Goal: Find specific page/section: Find specific page/section

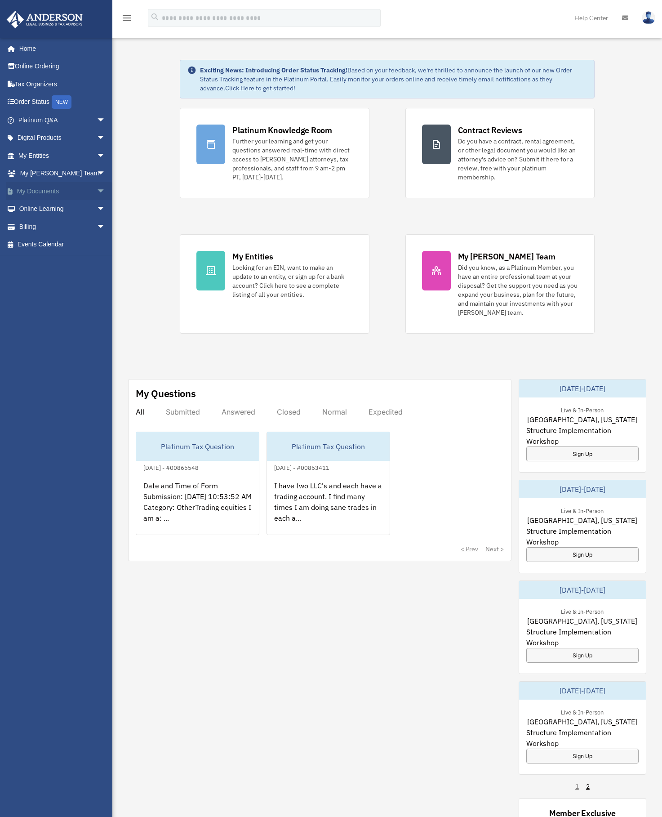
click at [50, 194] on link "My Documents arrow_drop_down" at bounding box center [62, 191] width 113 height 18
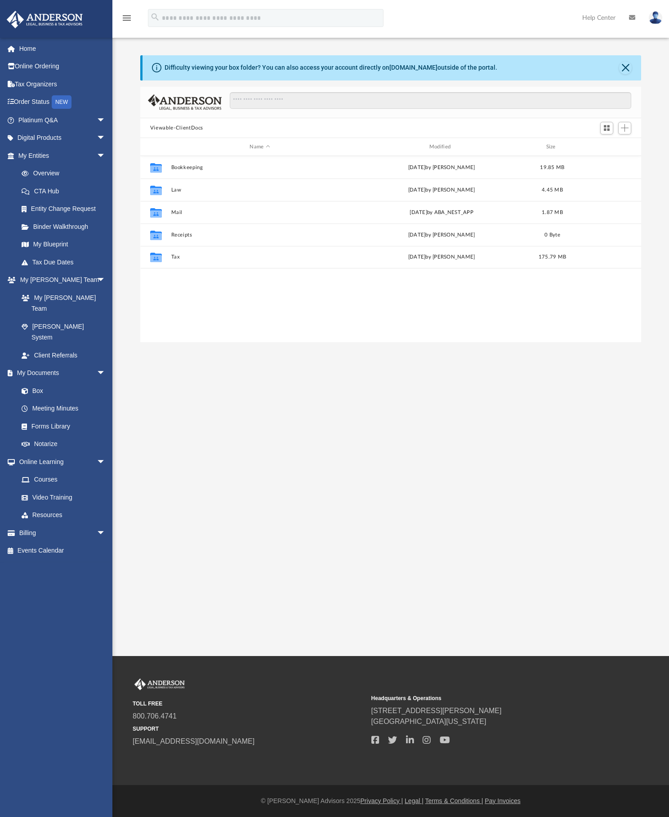
scroll to position [198, 494]
click at [33, 49] on link "Home" at bounding box center [62, 49] width 113 height 18
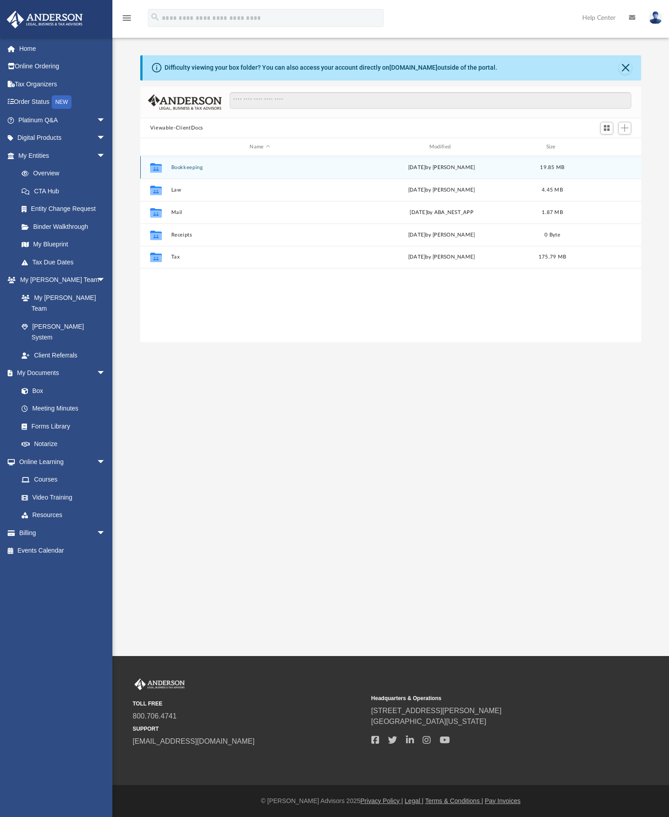
click at [194, 169] on button "Bookkeeping" at bounding box center [260, 167] width 178 height 6
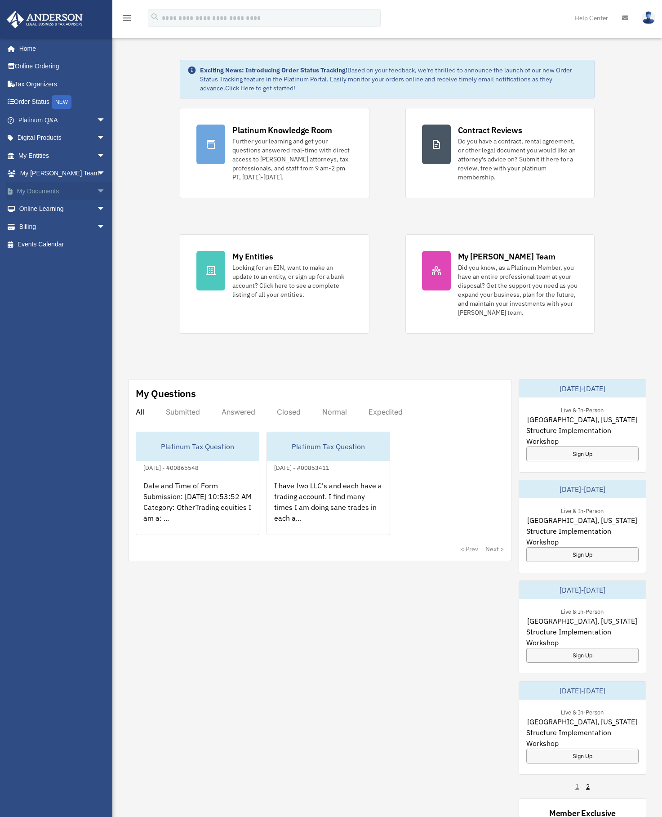
click at [45, 189] on link "My Documents arrow_drop_down" at bounding box center [62, 191] width 113 height 18
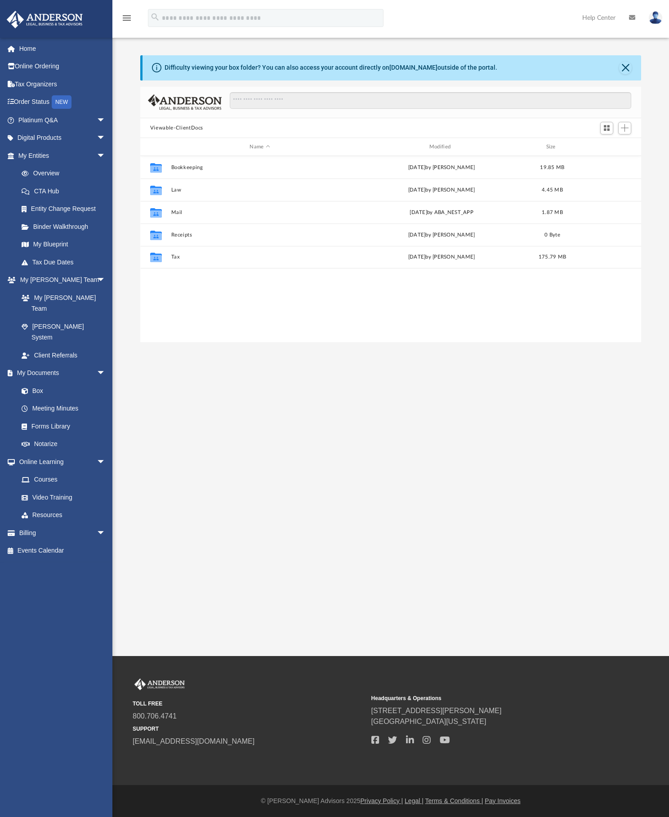
scroll to position [198, 494]
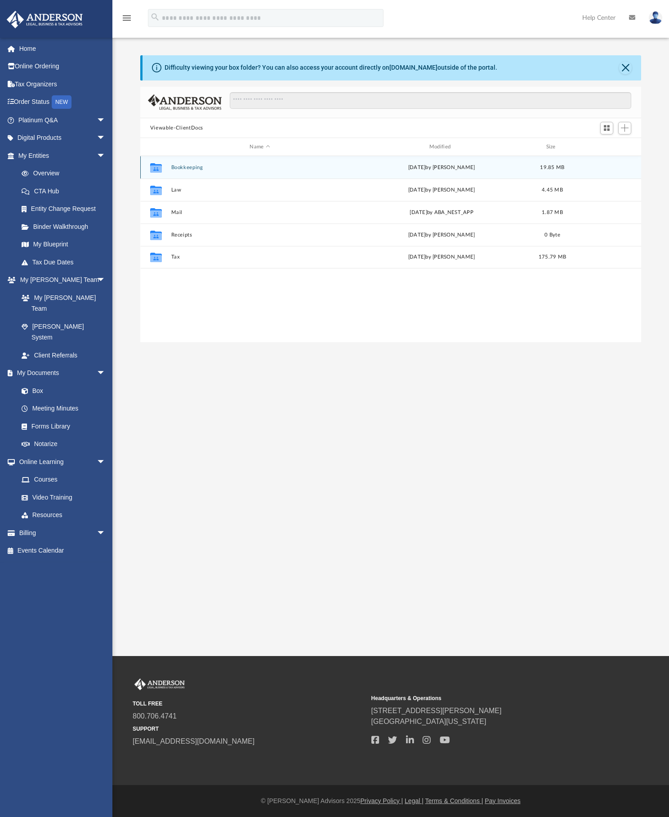
click at [186, 168] on button "Bookkeeping" at bounding box center [260, 167] width 178 height 6
click at [191, 168] on button "Gurunanak, LLC (1065 Dec YE)" at bounding box center [260, 167] width 178 height 6
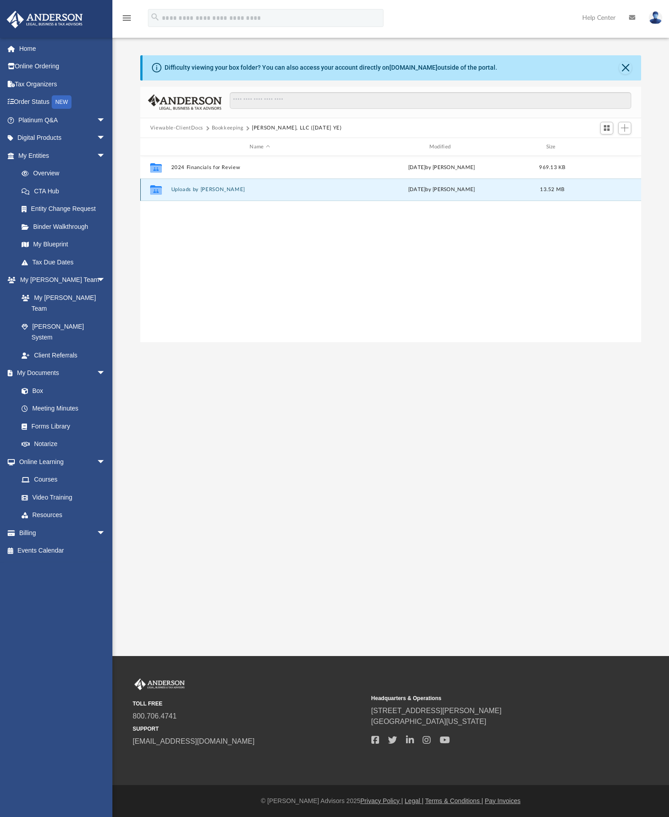
click at [195, 189] on button "Uploads by Ranjit" at bounding box center [260, 189] width 178 height 6
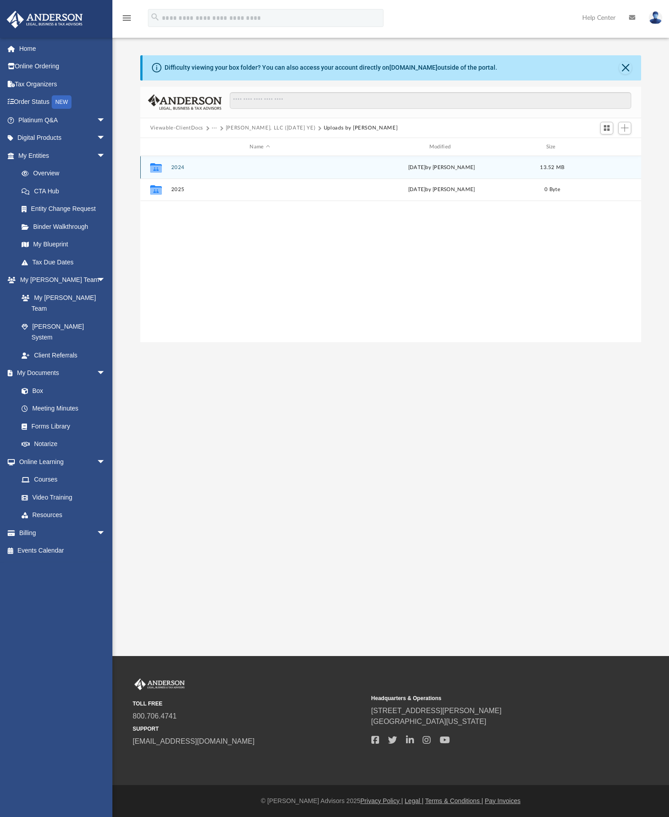
click at [178, 170] on button "2024" at bounding box center [260, 167] width 178 height 6
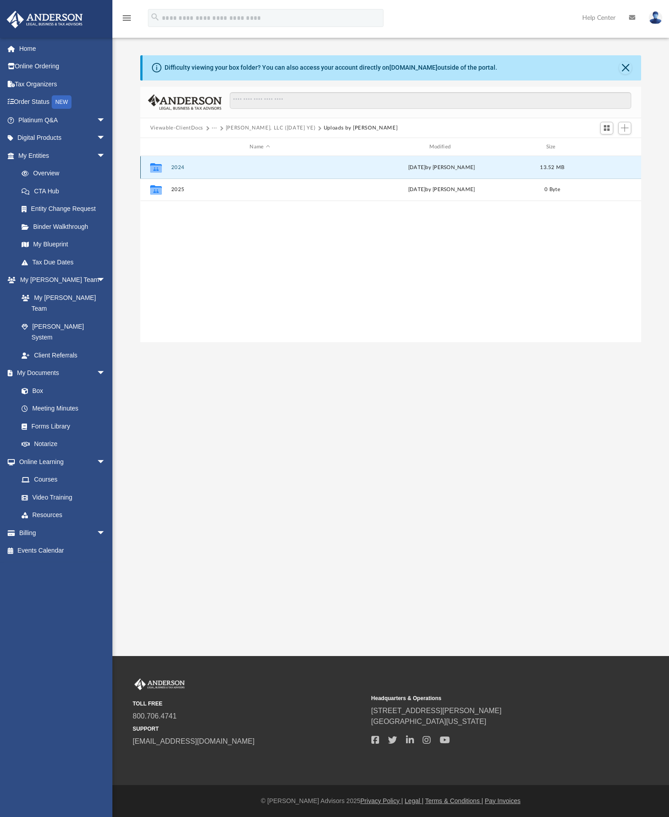
click at [178, 170] on button "2024" at bounding box center [260, 167] width 178 height 6
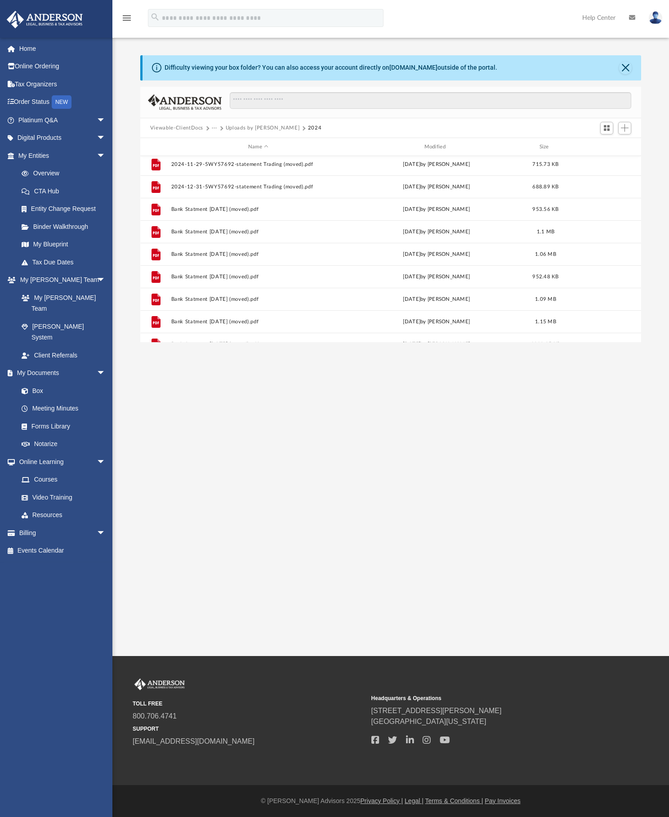
scroll to position [93, 0]
click at [256, 129] on button "Uploads by Ranjit" at bounding box center [263, 128] width 74 height 8
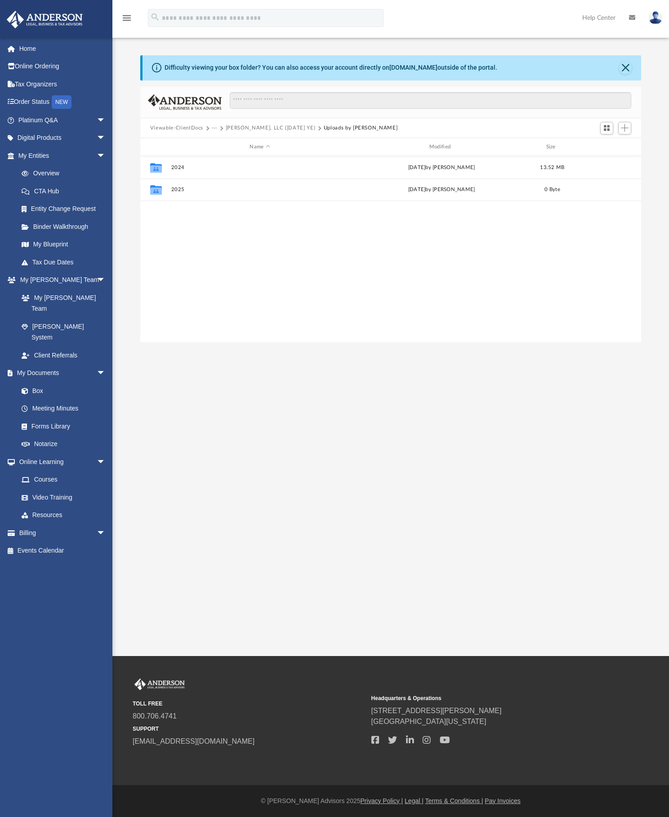
click at [255, 129] on button "Gurunanak, LLC (1065 Dec YE)" at bounding box center [271, 128] width 90 height 8
click at [272, 129] on button "Gurunanak, LLC (1065 Dec YE)" at bounding box center [297, 128] width 90 height 8
click at [272, 128] on button "Gurunanak, LLC (1065 Dec YE)" at bounding box center [297, 128] width 90 height 8
